Goal: Task Accomplishment & Management: Manage account settings

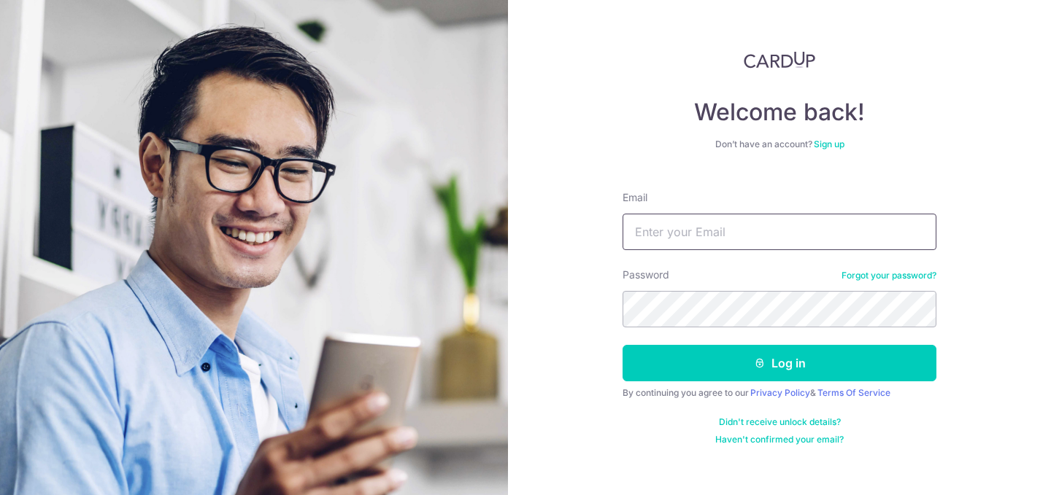
click at [738, 239] on input "Email" at bounding box center [779, 232] width 314 height 36
type input "[EMAIL_ADDRESS][DOMAIN_NAME]"
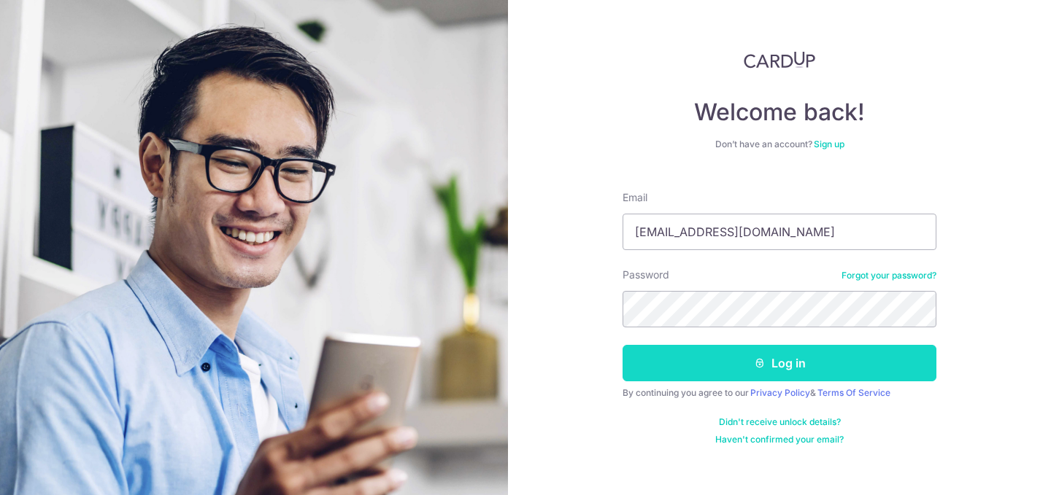
click at [714, 356] on button "Log in" at bounding box center [779, 363] width 314 height 36
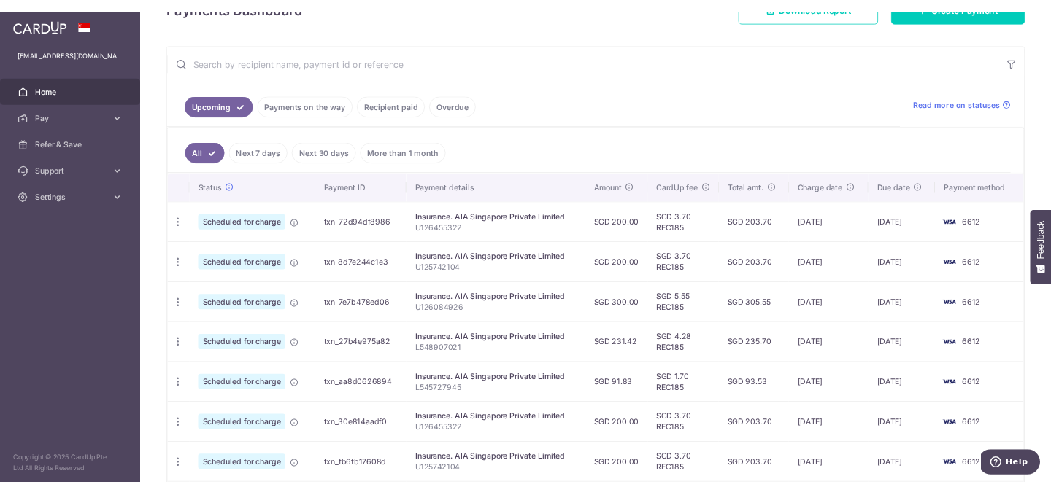
scroll to position [309, 0]
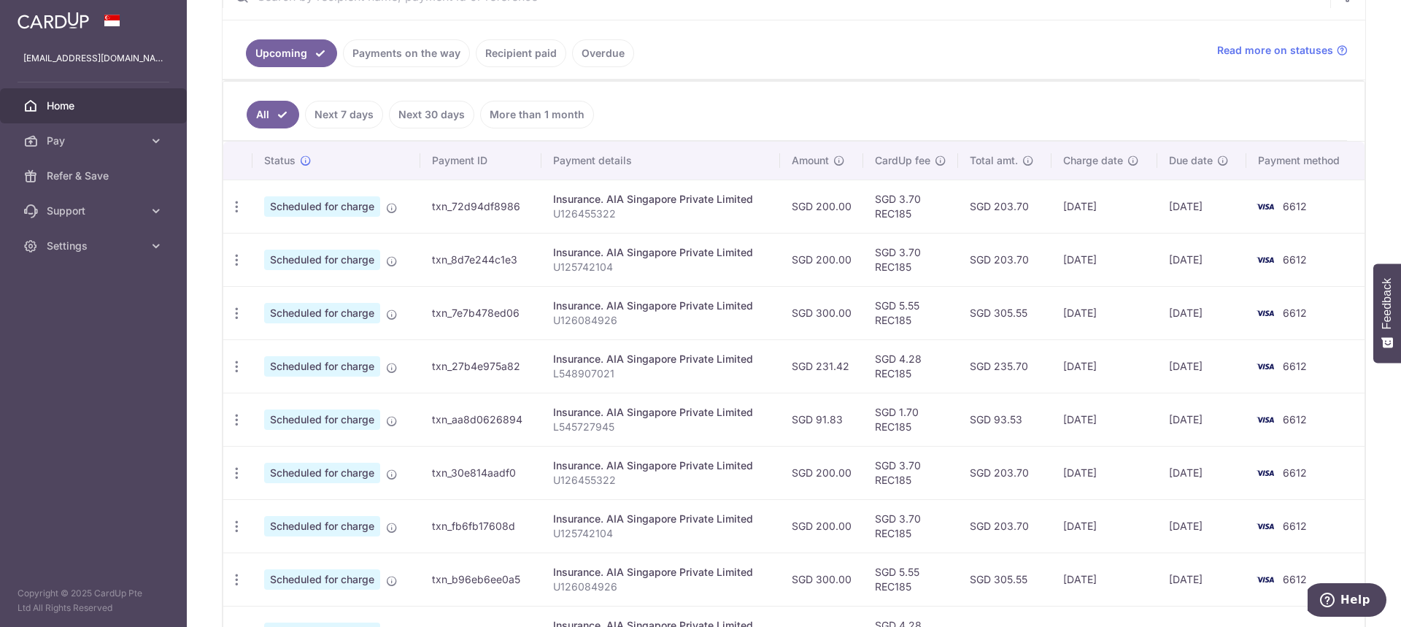
click at [1050, 363] on td "[DATE]" at bounding box center [1201, 365] width 89 height 53
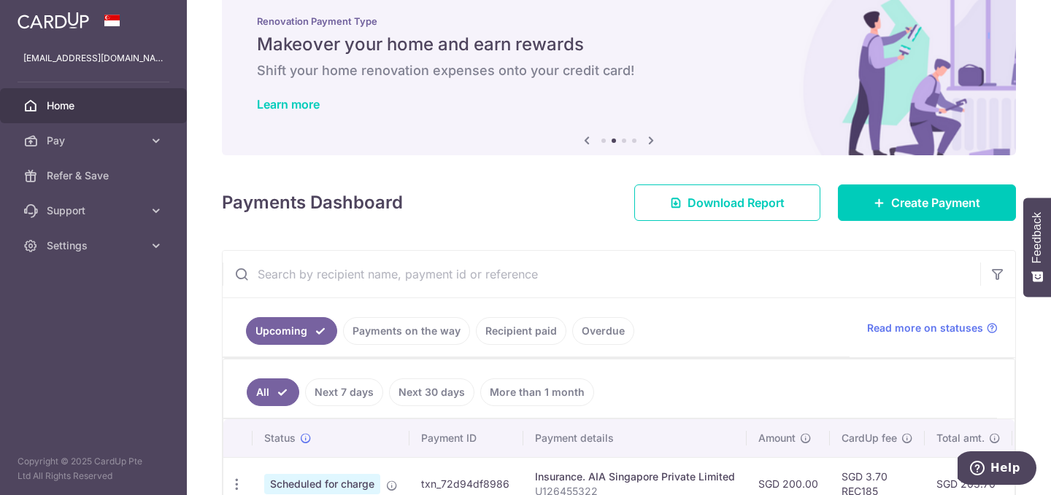
scroll to position [0, 0]
